Goal: Task Accomplishment & Management: Use online tool/utility

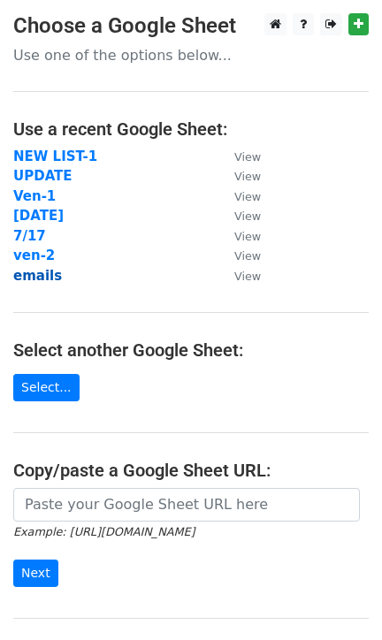
click at [28, 279] on strong "emails" at bounding box center [37, 276] width 49 height 16
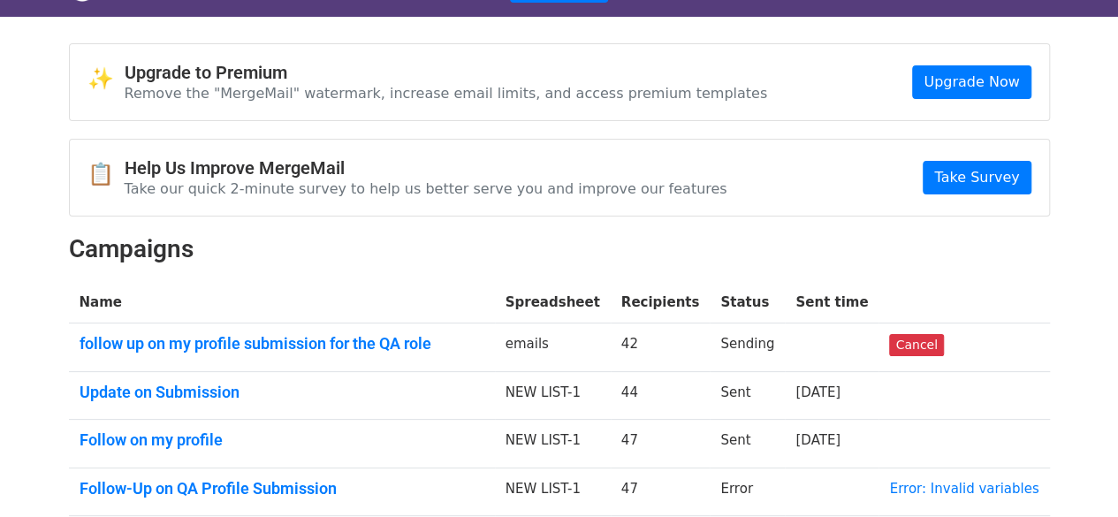
scroll to position [39, 0]
drag, startPoint x: 932, startPoint y: 347, endPoint x: 652, endPoint y: 84, distance: 383.9
click at [932, 347] on link "Cancel" at bounding box center [916, 345] width 54 height 22
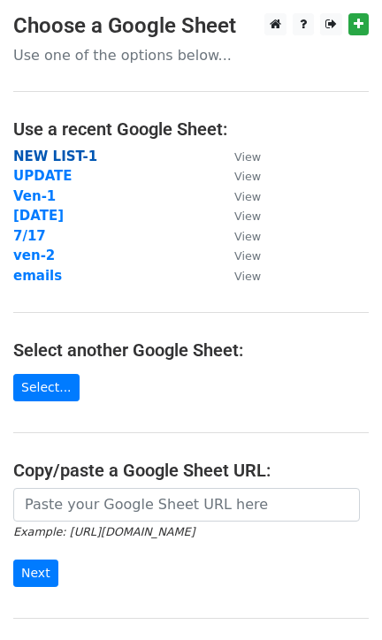
click at [54, 158] on strong "NEW LIST-1" at bounding box center [55, 157] width 84 height 16
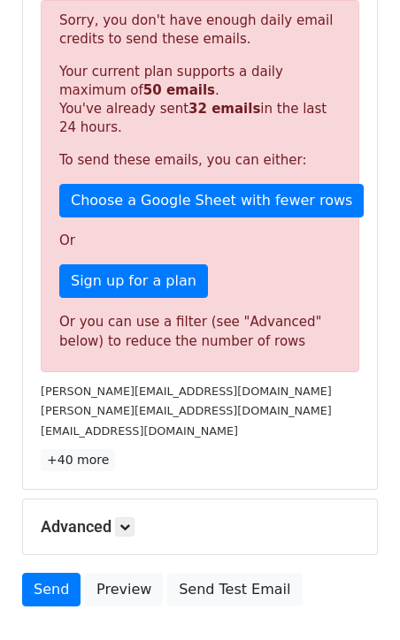
scroll to position [311, 0]
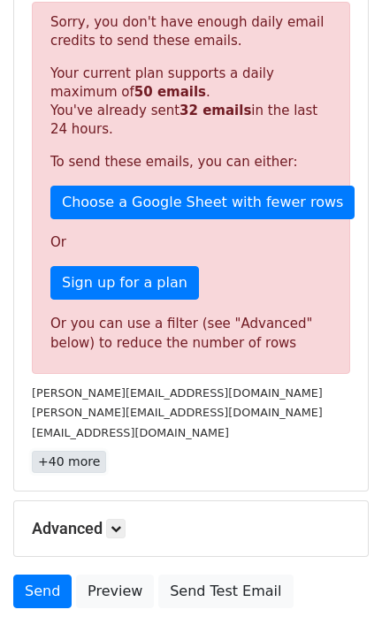
click at [61, 467] on link "+40 more" at bounding box center [69, 462] width 74 height 22
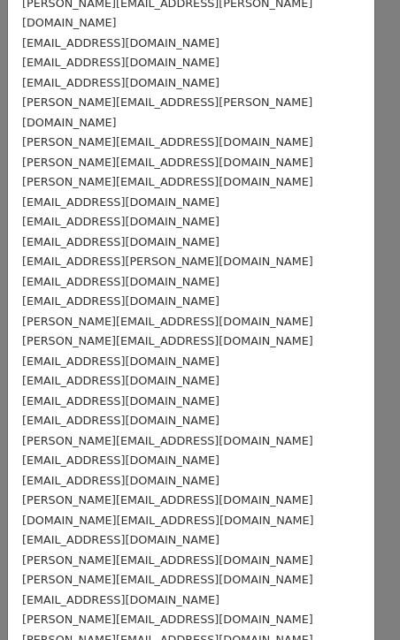
scroll to position [374, 0]
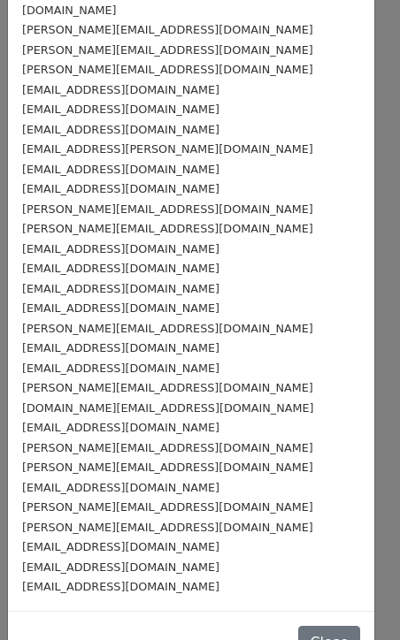
click at [131, 580] on small "[EMAIL_ADDRESS][DOMAIN_NAME]" at bounding box center [120, 586] width 197 height 13
click at [75, 580] on small "[EMAIL_ADDRESS][DOMAIN_NAME]" at bounding box center [120, 586] width 197 height 13
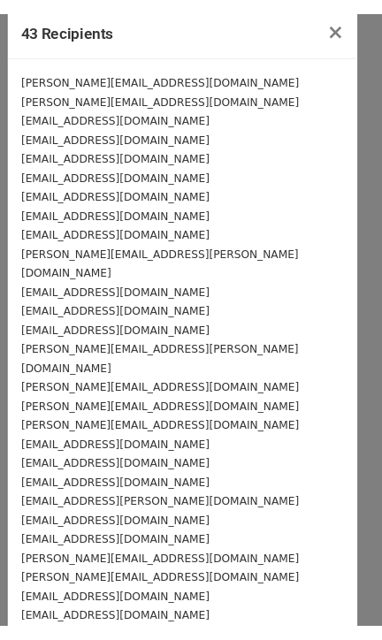
scroll to position [0, 0]
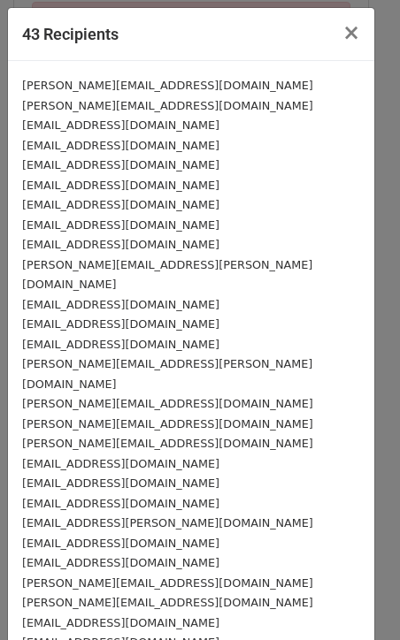
click at [124, 80] on small "[PERSON_NAME][EMAIL_ADDRESS][DOMAIN_NAME]" at bounding box center [167, 85] width 291 height 13
click at [342, 32] on span "×" at bounding box center [351, 32] width 18 height 25
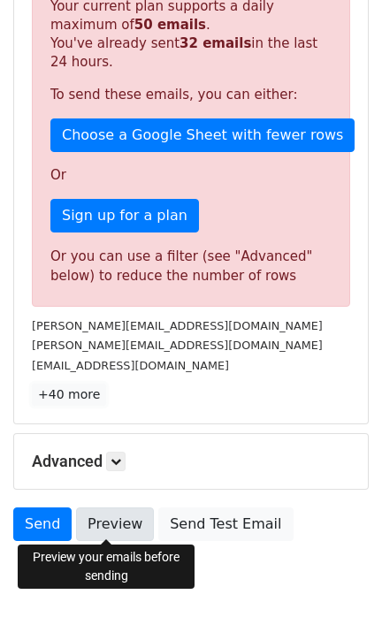
scroll to position [427, 0]
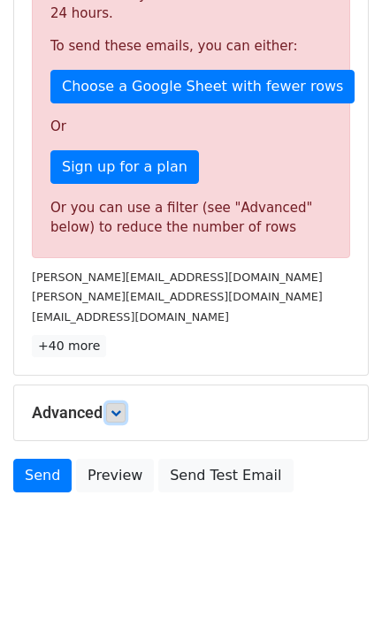
click at [110, 410] on link at bounding box center [115, 412] width 19 height 19
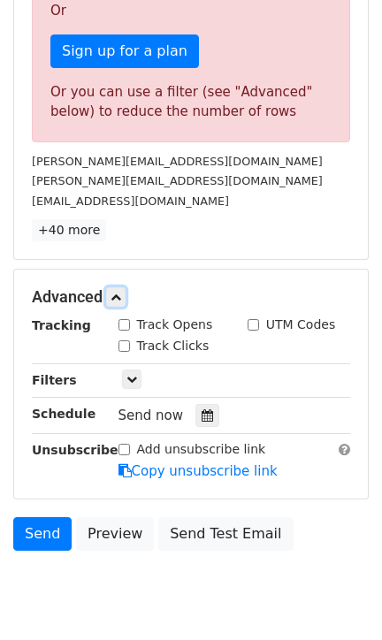
scroll to position [545, 0]
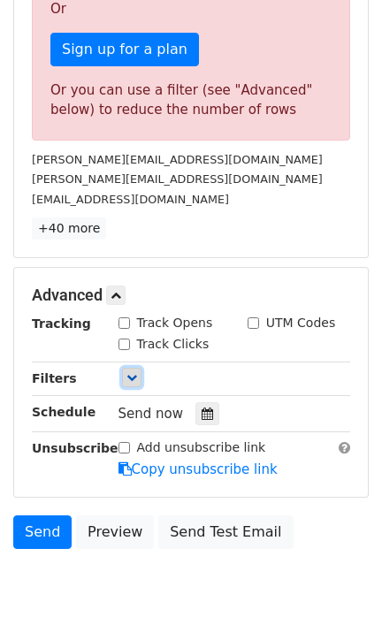
click at [125, 373] on link at bounding box center [131, 377] width 19 height 19
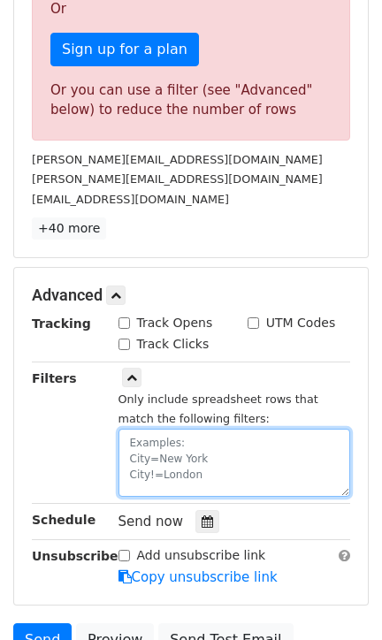
click at [156, 455] on textarea at bounding box center [234, 463] width 232 height 68
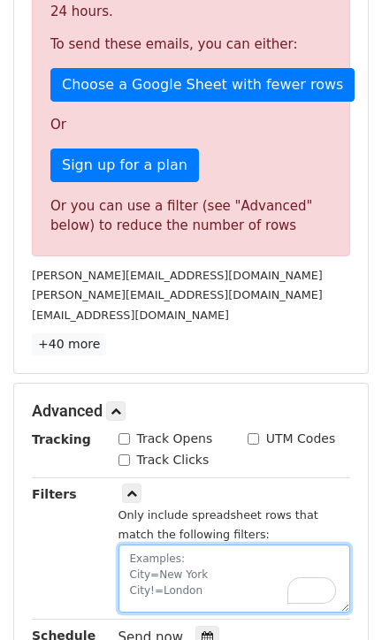
scroll to position [428, 0]
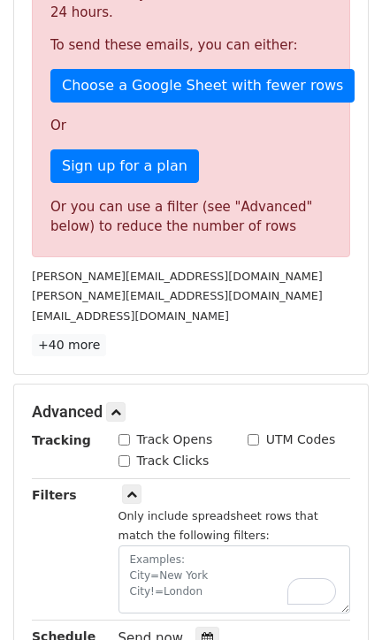
click at [129, 456] on div "Track Clicks" at bounding box center [163, 461] width 91 height 19
click at [119, 460] on input "Track Clicks" at bounding box center [123, 460] width 11 height 11
checkbox input "true"
click at [120, 438] on input "Track Opens" at bounding box center [123, 439] width 11 height 11
click at [132, 461] on div "Track Clicks" at bounding box center [163, 461] width 91 height 19
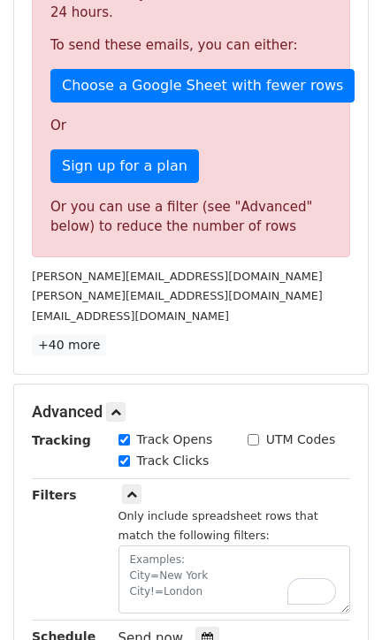
click at [119, 439] on input "Track Opens" at bounding box center [123, 439] width 11 height 11
checkbox input "false"
click at [120, 455] on input "Track Clicks" at bounding box center [123, 460] width 11 height 11
checkbox input "false"
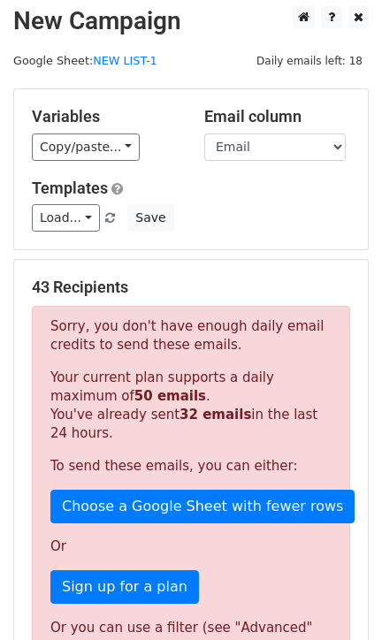
scroll to position [0, 0]
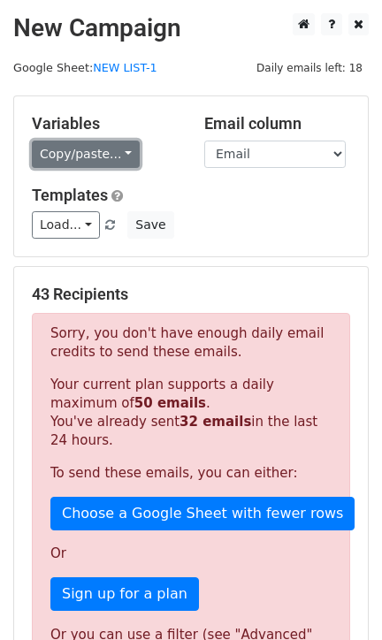
click at [79, 149] on link "Copy/paste..." at bounding box center [86, 154] width 108 height 27
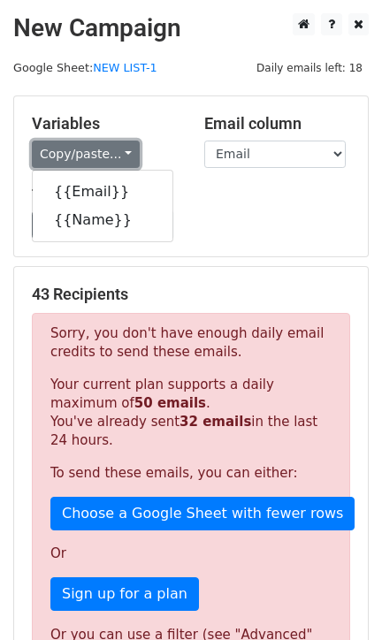
click at [78, 149] on link "Copy/paste..." at bounding box center [86, 154] width 108 height 27
